Goal: Task Accomplishment & Management: Manage account settings

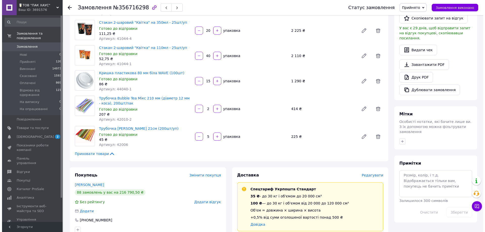
scroll to position [227, 0]
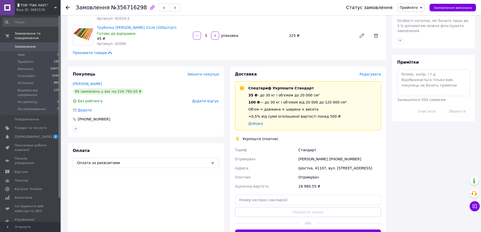
click at [377, 72] on div "Доставка Редагувати Спецтариф Укрпошта Стандарт 35 ₴ - до 30 кг і об'ємом до 20…" at bounding box center [308, 155] width 146 height 168
click at [378, 72] on span "Редагувати" at bounding box center [370, 74] width 21 height 4
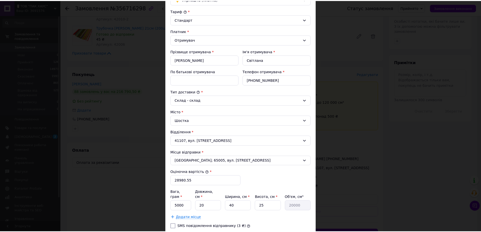
scroll to position [50, 0]
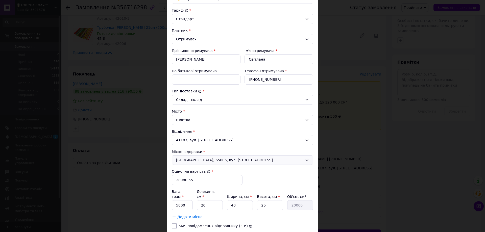
click at [220, 162] on span "[GEOGRAPHIC_DATA]; 65005, вул. [STREET_ADDRESS]" at bounding box center [239, 160] width 127 height 5
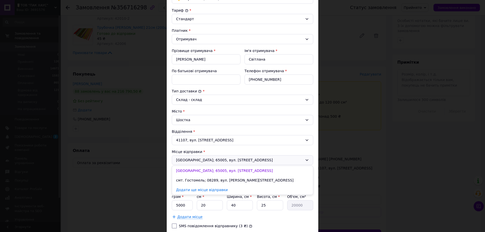
click at [344, 112] on div "× Редагування доставки Спосіб доставки Укрпошта (платна) Тариф * [PERSON_NAME] …" at bounding box center [242, 116] width 485 height 232
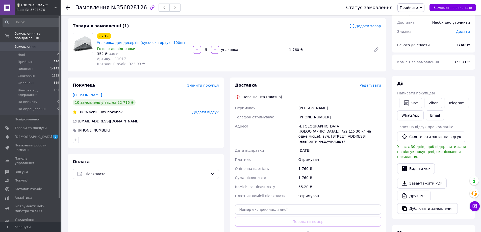
scroll to position [50, 0]
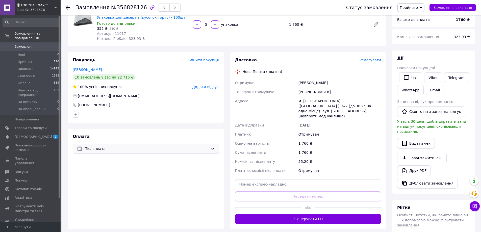
click at [121, 147] on div "Післяплата" at bounding box center [146, 149] width 146 height 10
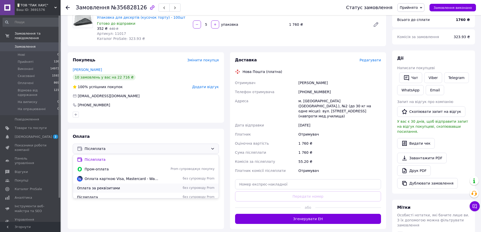
click at [102, 185] on div "Оплата за реквізитами без супроводу Prom" at bounding box center [146, 188] width 146 height 9
